Goal: Task Accomplishment & Management: Manage account settings

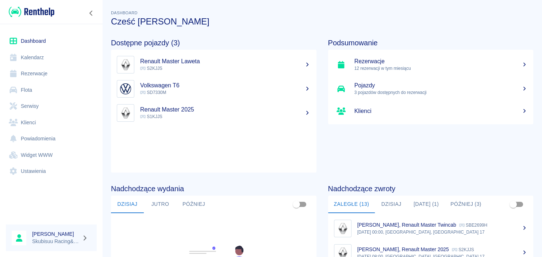
click at [45, 73] on link "Rezerwacje" at bounding box center [51, 73] width 91 height 16
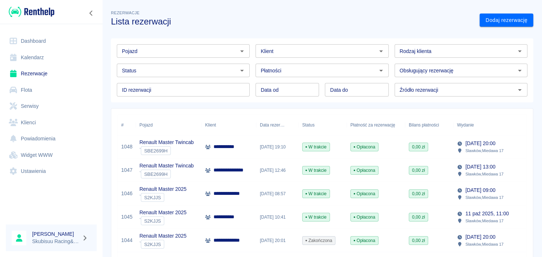
click at [313, 168] on span "W trakcie" at bounding box center [316, 170] width 27 height 7
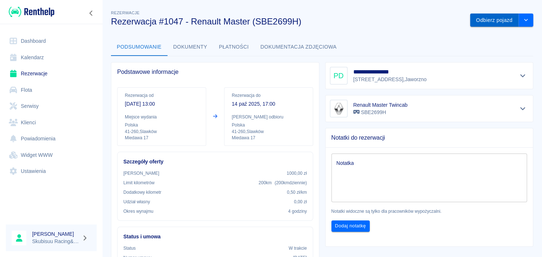
click at [496, 15] on button "Odbierz pojazd" at bounding box center [494, 21] width 49 height 14
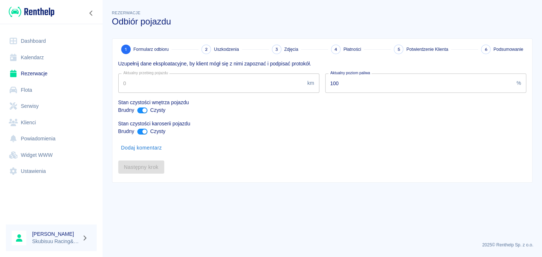
type input "857606"
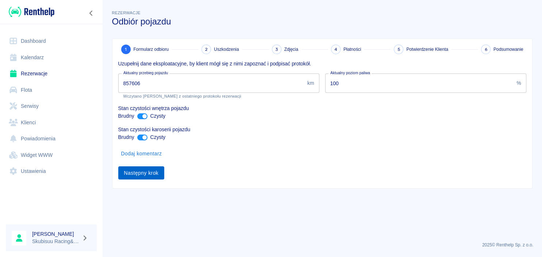
click at [141, 174] on button "Następny krok" at bounding box center [141, 173] width 46 height 14
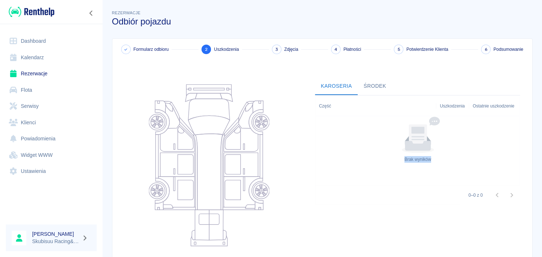
drag, startPoint x: 531, startPoint y: 61, endPoint x: 542, endPoint y: 118, distance: 57.7
click at [533, 118] on div "Formularz odbioru 2 Uszkodzenia 3 Zdjęcia 4 Płatności 5 Potwierdzenie Klienta 6…" at bounding box center [322, 182] width 421 height 289
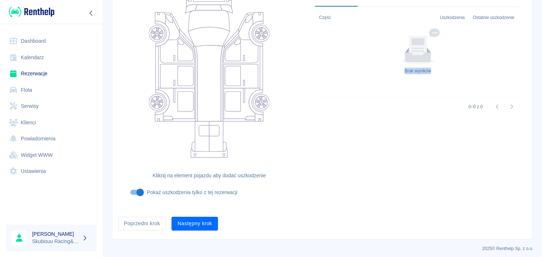
scroll to position [92, 0]
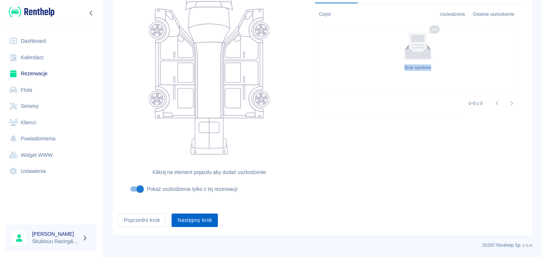
click at [184, 217] on button "Następny krok" at bounding box center [195, 220] width 46 height 14
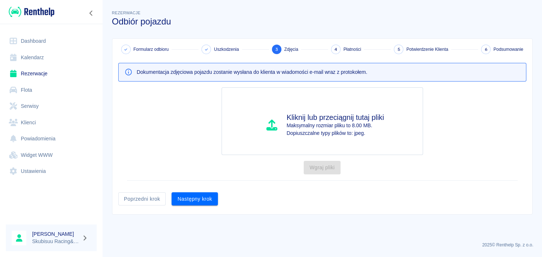
scroll to position [0, 0]
click at [189, 198] on button "Następny krok" at bounding box center [195, 199] width 46 height 14
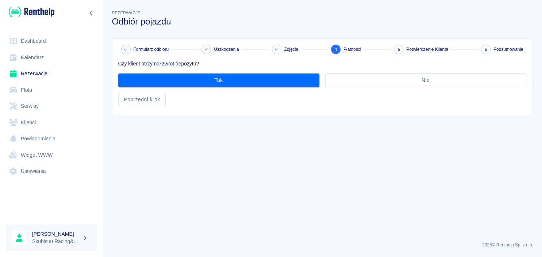
click at [234, 92] on div "Czy klient otrzymał zwrot depozytu? Tak Nie Poprzedni krok" at bounding box center [319, 80] width 414 height 52
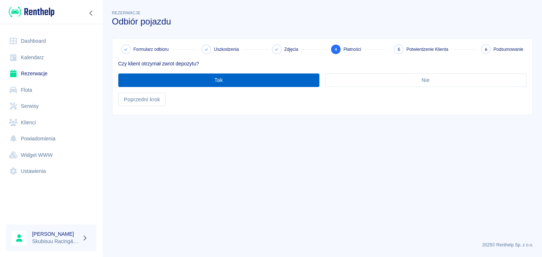
click at [234, 81] on button "Tak" at bounding box center [218, 80] width 201 height 14
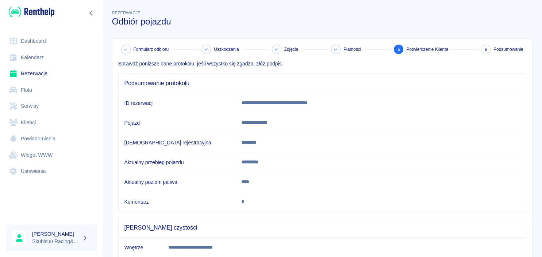
scroll to position [134, 0]
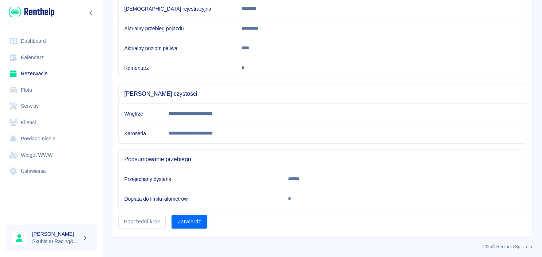
click at [163, 204] on td "Dopłata do limitu kilometrów" at bounding box center [201, 199] width 164 height 20
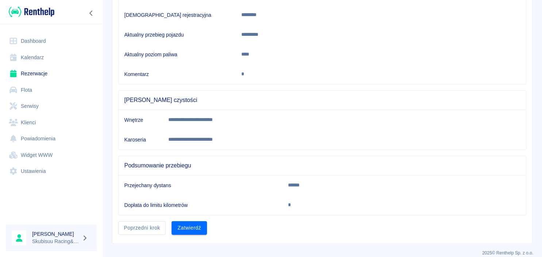
scroll to position [127, 0]
click at [163, 204] on h6 "Dopłata do limitu kilometrów" at bounding box center [201, 205] width 152 height 7
click at [182, 227] on button "Zatwierdź" at bounding box center [189, 228] width 35 height 14
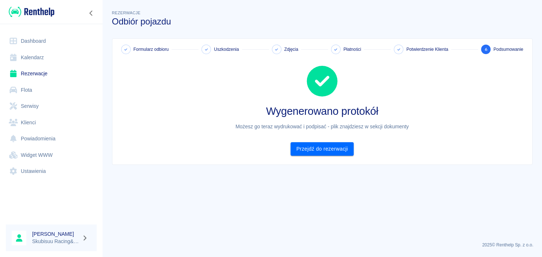
click at [50, 72] on link "Rezerwacje" at bounding box center [51, 73] width 91 height 16
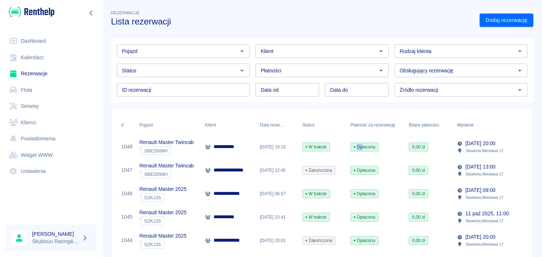
drag, startPoint x: 342, startPoint y: 144, endPoint x: 362, endPoint y: 153, distance: 21.8
click at [347, 153] on div "W trakcie" at bounding box center [323, 146] width 48 height 23
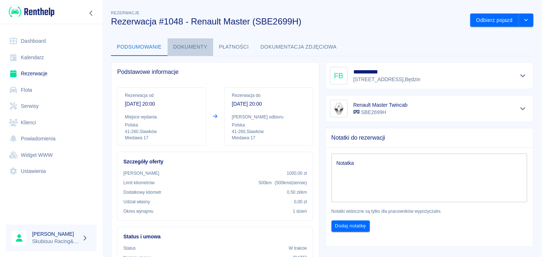
click at [202, 49] on button "Dokumenty" at bounding box center [191, 47] width 46 height 18
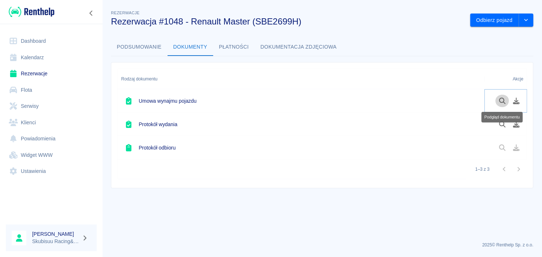
click at [498, 99] on button "Podgląd dokumentu" at bounding box center [503, 101] width 14 height 12
